Goal: Information Seeking & Learning: Learn about a topic

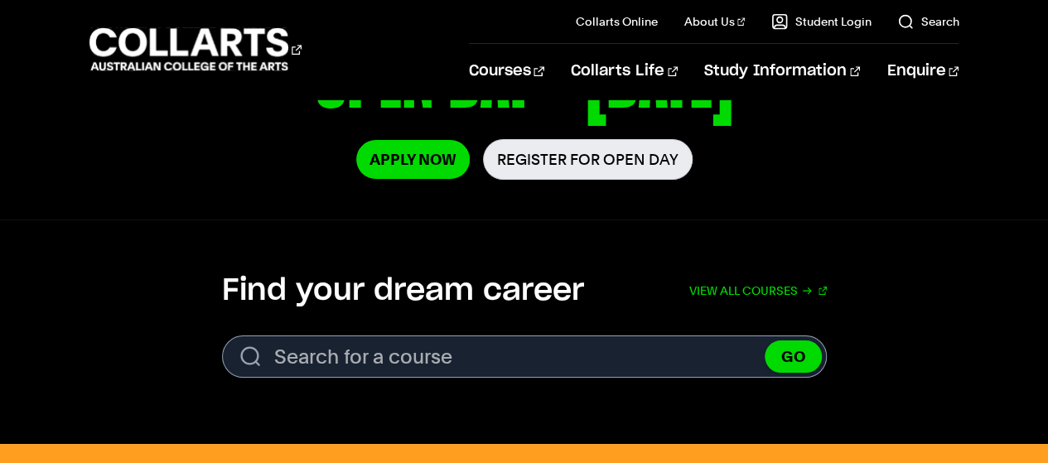
scroll to position [380, 0]
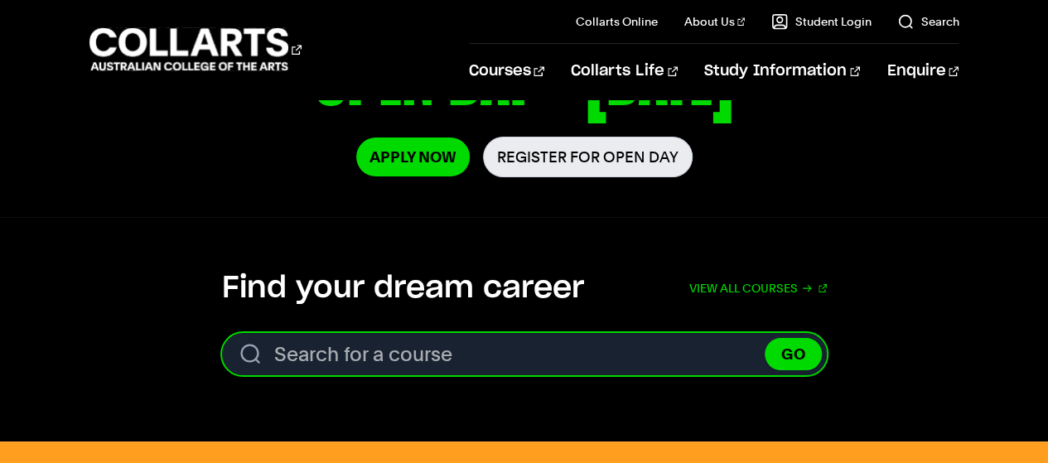
click at [497, 364] on input "Search for a course" at bounding box center [524, 354] width 605 height 42
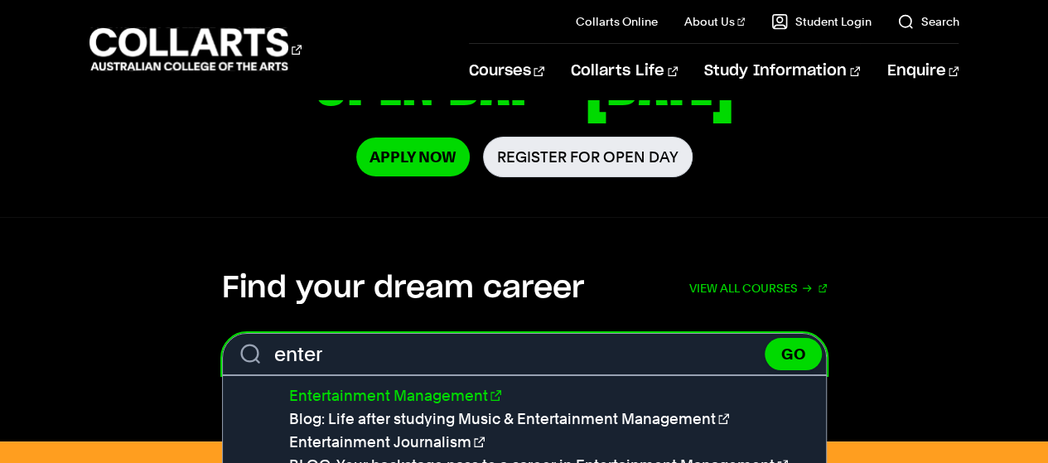
type input "enter"
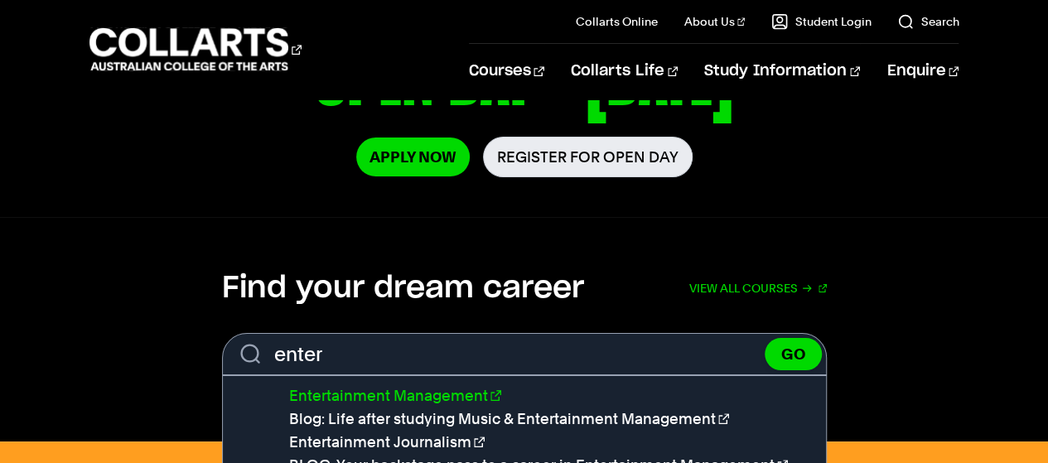
click at [452, 394] on link "Entertainment Management" at bounding box center [395, 395] width 212 height 17
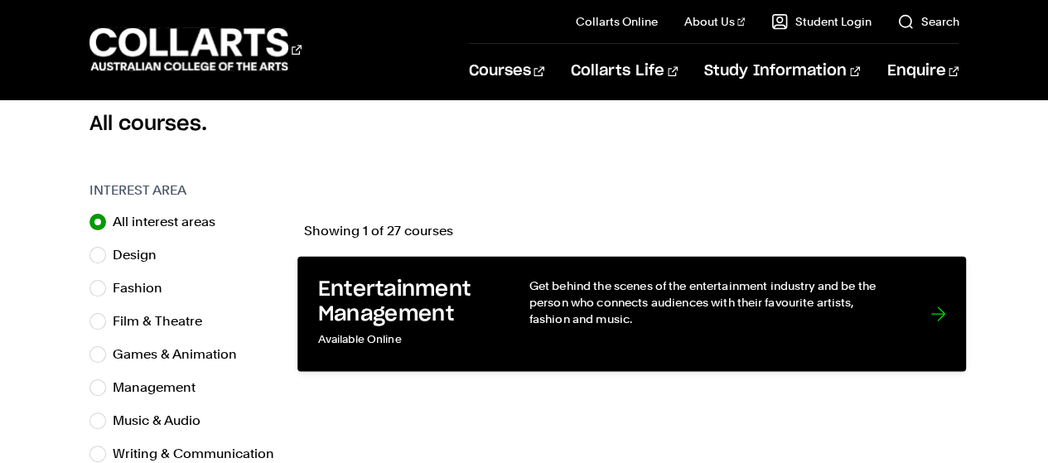
scroll to position [461, 0]
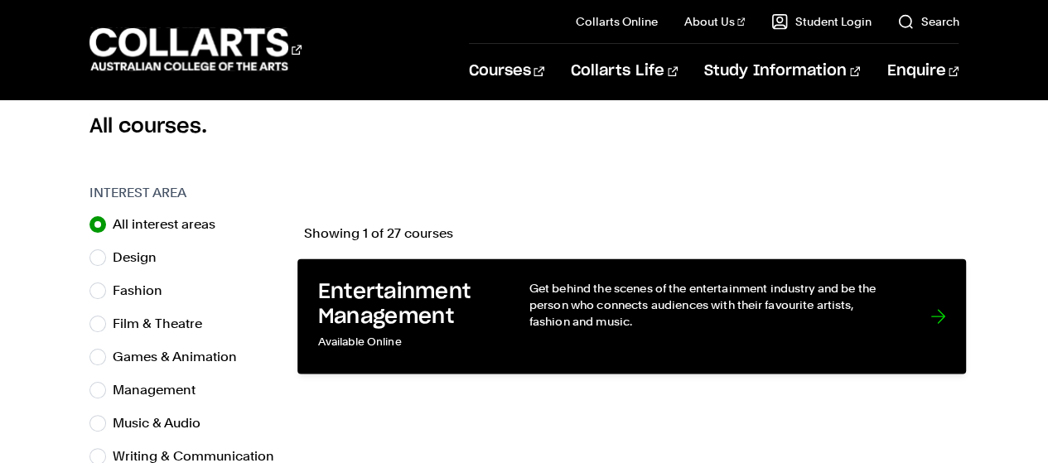
click at [788, 322] on p "Get behind the scenes of the entertainment industry and be the person who conne…" at bounding box center [713, 304] width 368 height 51
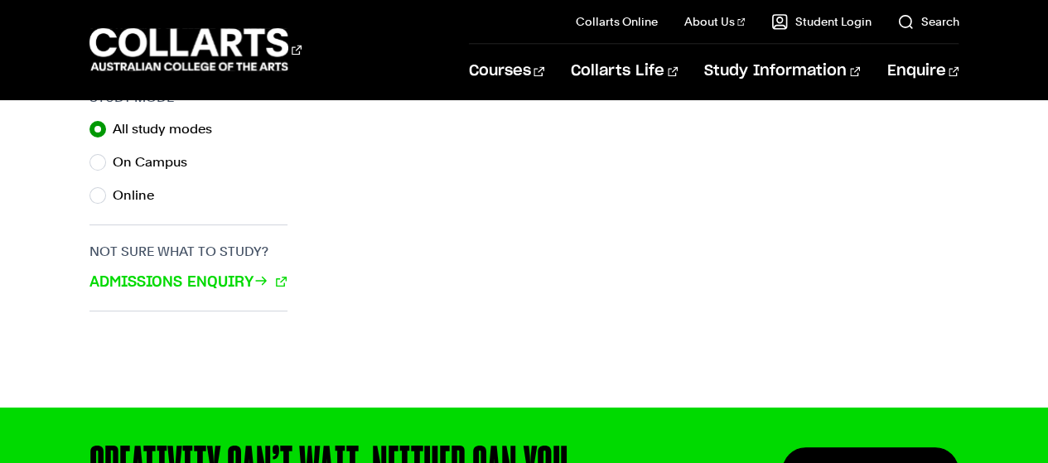
scroll to position [1187, 0]
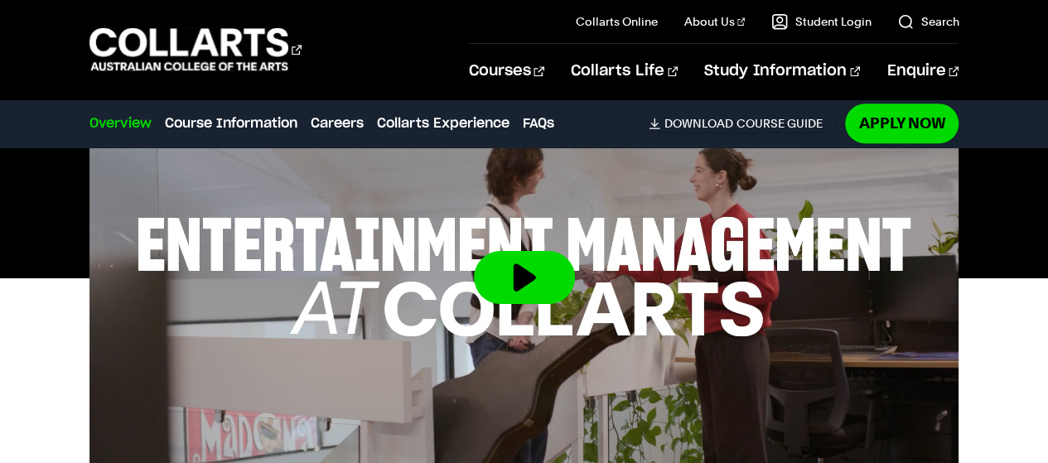
scroll to position [712, 0]
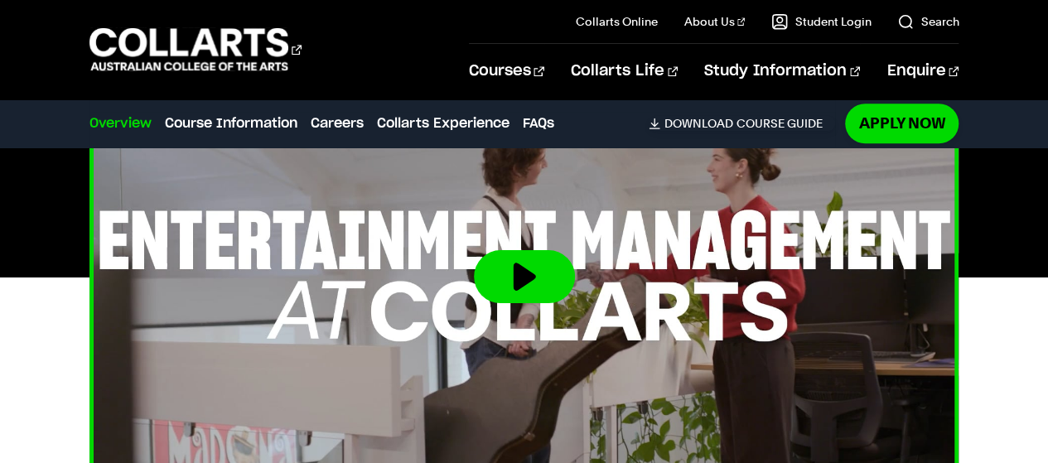
click at [505, 279] on button at bounding box center [524, 276] width 101 height 53
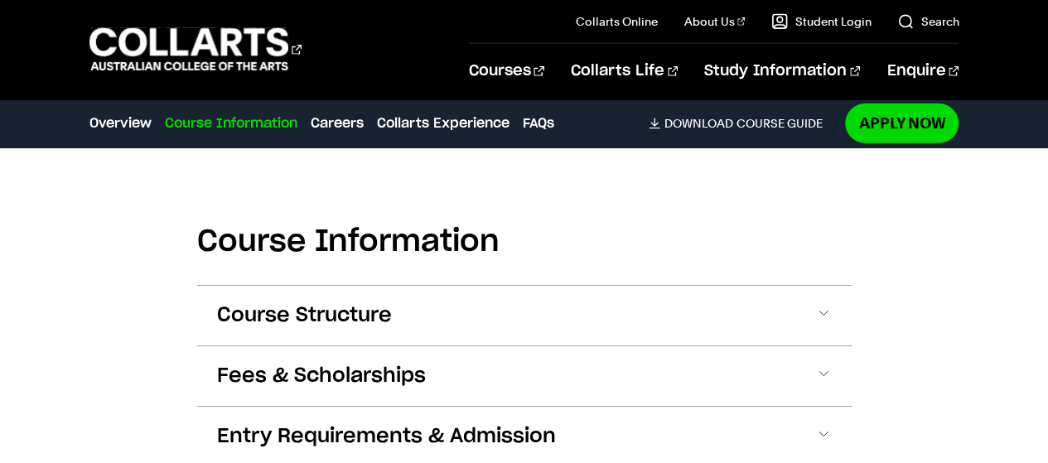
scroll to position [2591, 0]
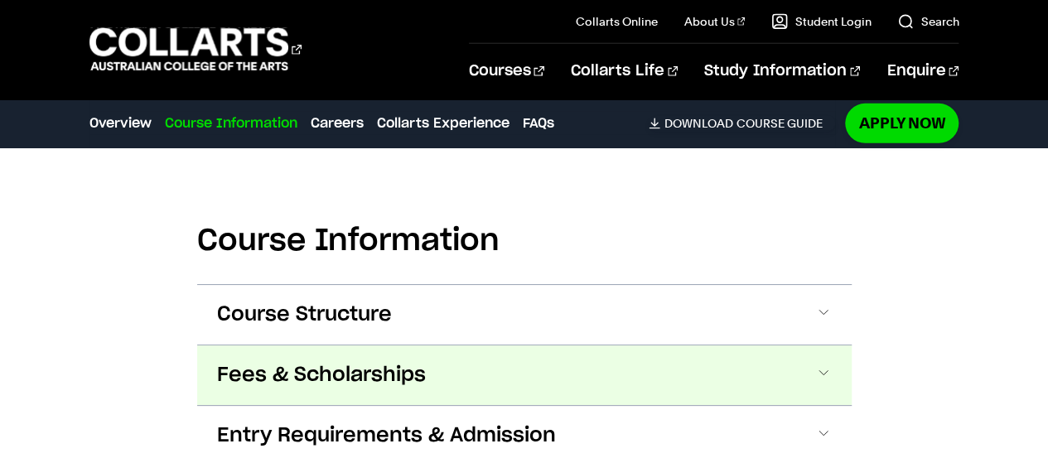
click at [833, 346] on button "Fees & Scholarships" at bounding box center [524, 376] width 655 height 60
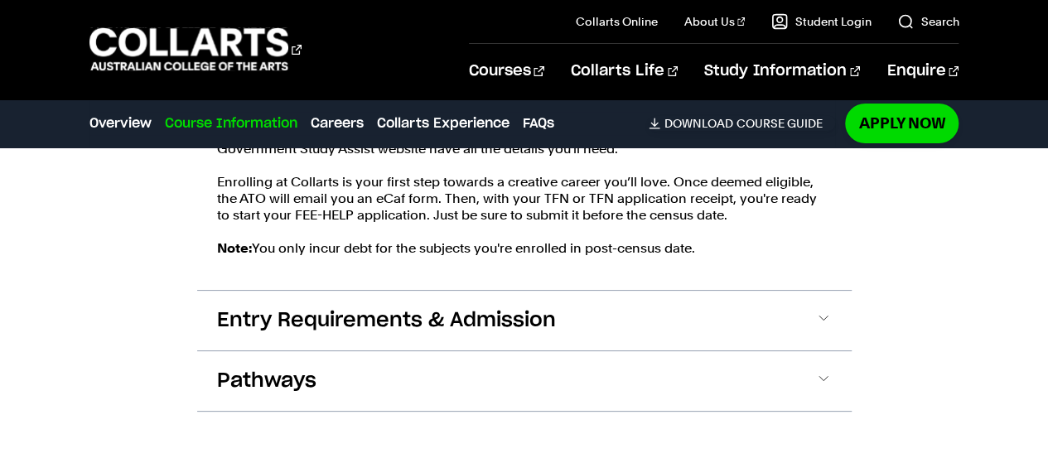
scroll to position [3156, 0]
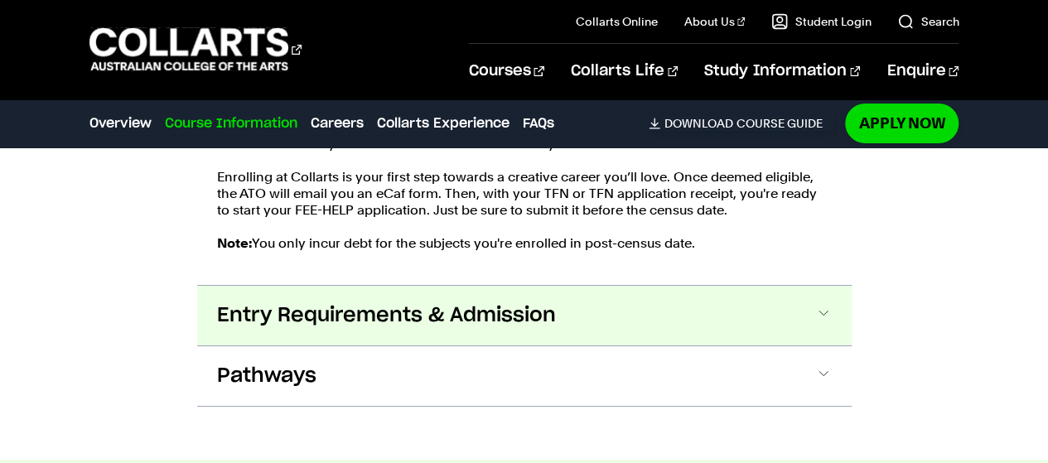
click at [825, 305] on span at bounding box center [823, 316] width 17 height 22
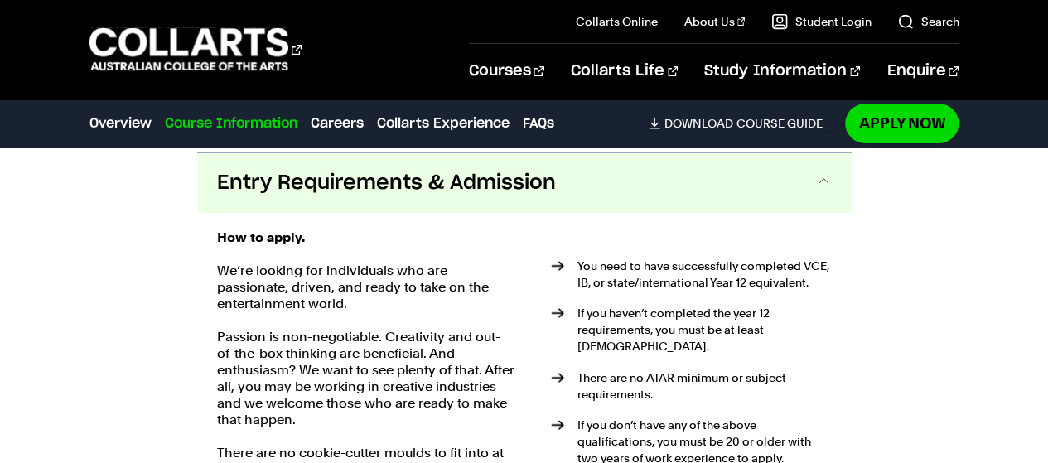
scroll to position [3287, 0]
